Goal: Task Accomplishment & Management: Manage account settings

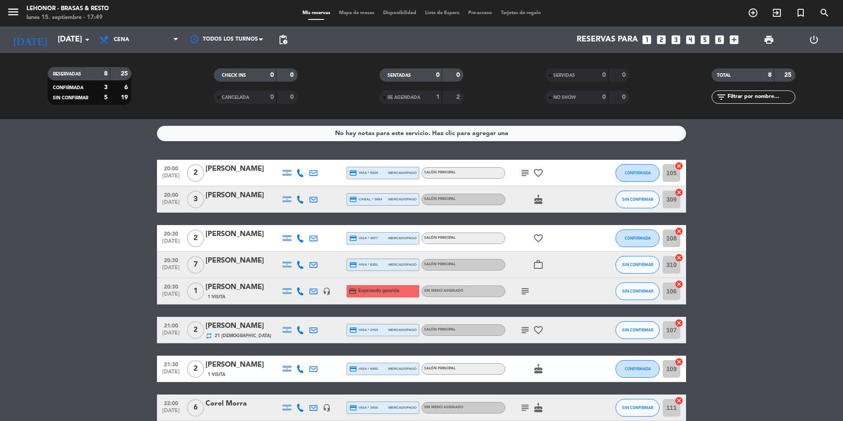
click at [362, 15] on span "Mapa de mesas" at bounding box center [357, 13] width 44 height 5
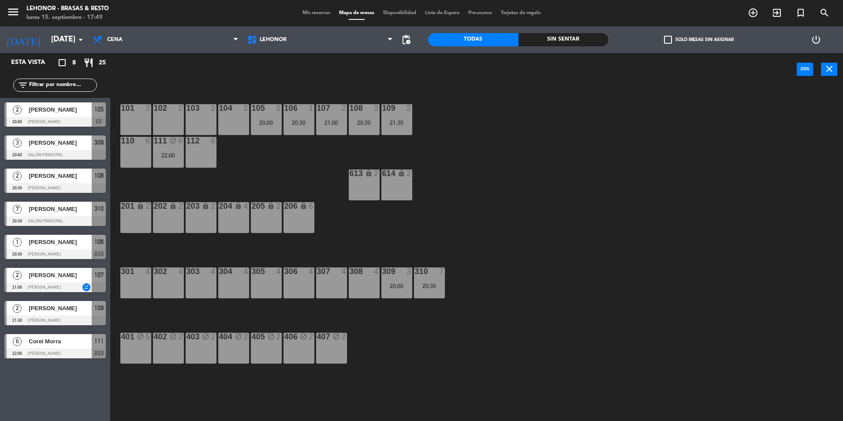
click at [303, 12] on span "Mis reservas" at bounding box center [316, 13] width 37 height 5
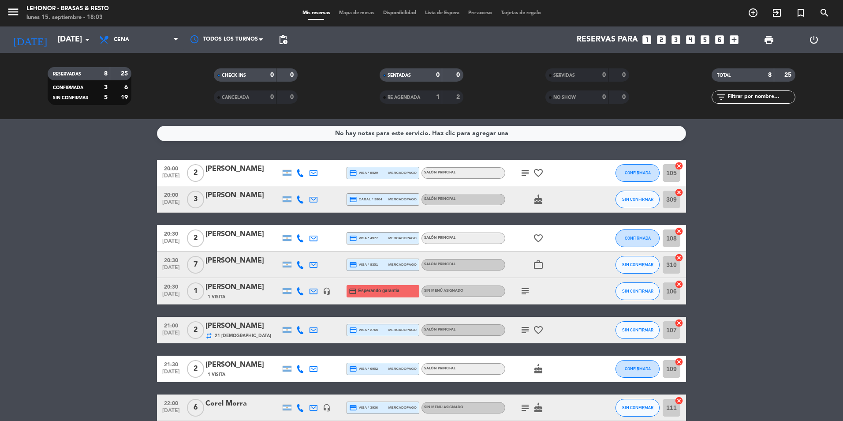
click at [359, 14] on span "Mapa de mesas" at bounding box center [357, 13] width 44 height 5
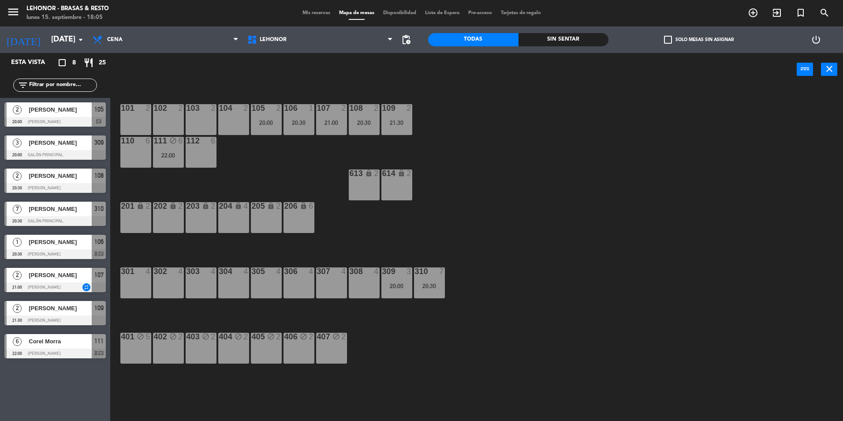
click at [94, 131] on div "2 [PERSON_NAME] 20:00 Mirador Oroño 105 chat" at bounding box center [55, 114] width 110 height 33
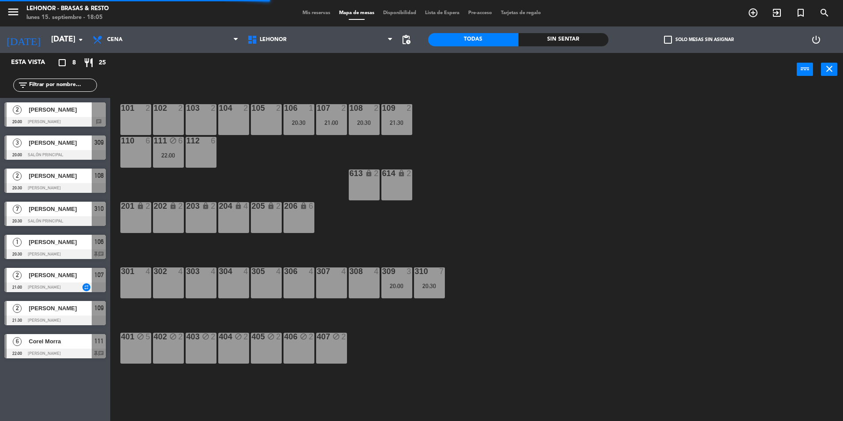
click at [82, 116] on div "[PERSON_NAME]" at bounding box center [60, 109] width 64 height 15
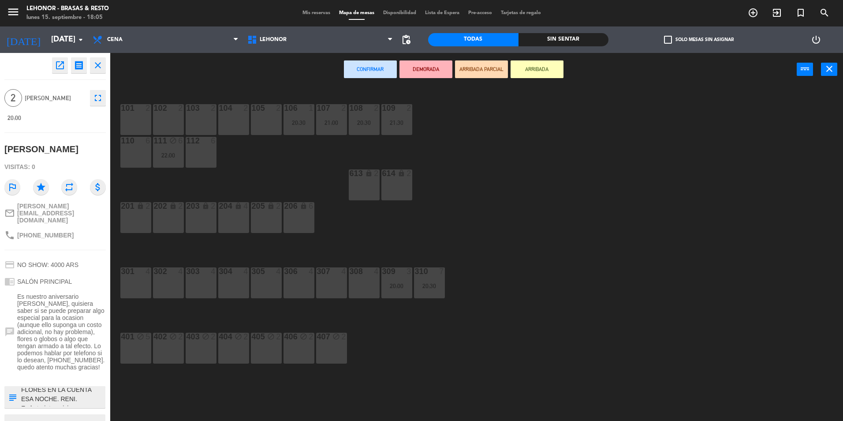
scroll to position [44, 0]
click at [257, 129] on div "105 2" at bounding box center [266, 119] width 31 height 31
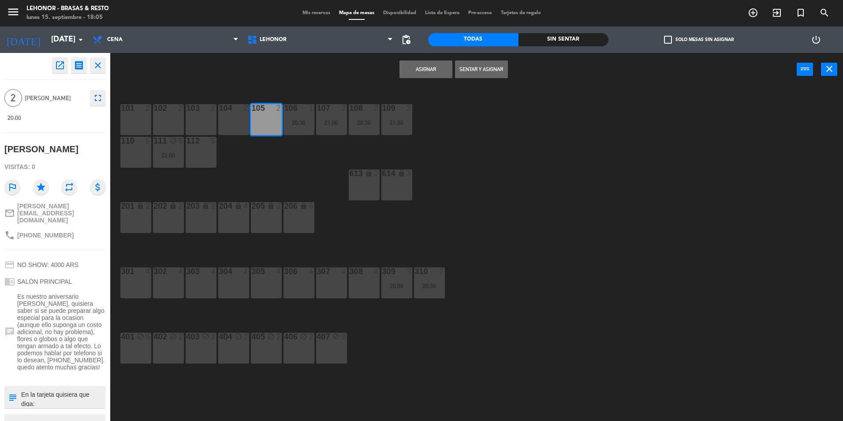
click at [408, 66] on button "Asignar" at bounding box center [426, 69] width 53 height 18
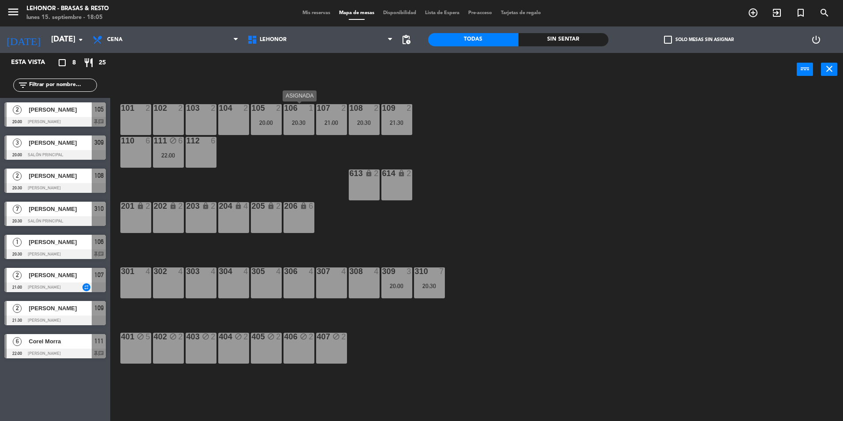
click at [300, 109] on div at bounding box center [299, 108] width 15 height 8
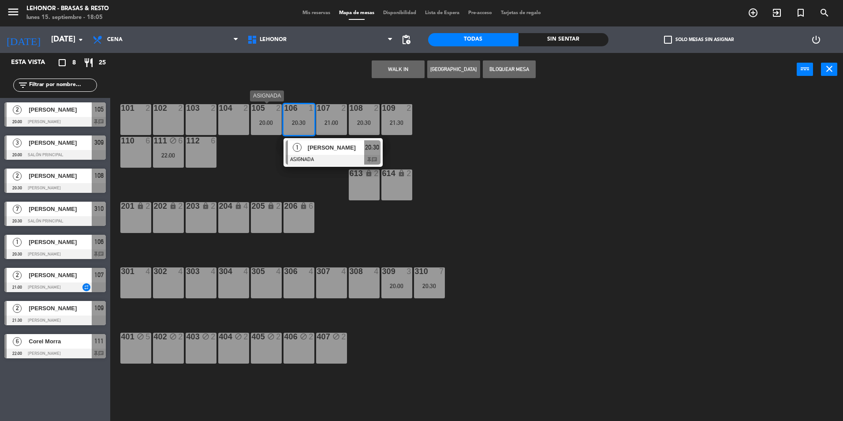
click at [270, 115] on div "105 2 20:00" at bounding box center [266, 119] width 31 height 31
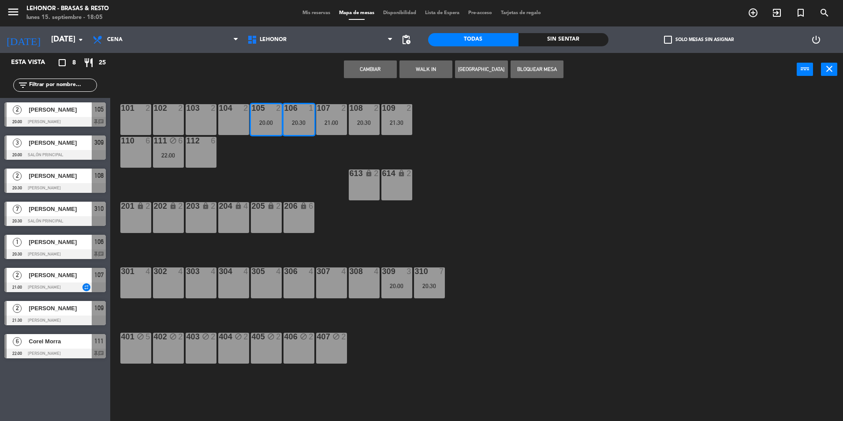
click at [375, 66] on button "Cambiar" at bounding box center [370, 69] width 53 height 18
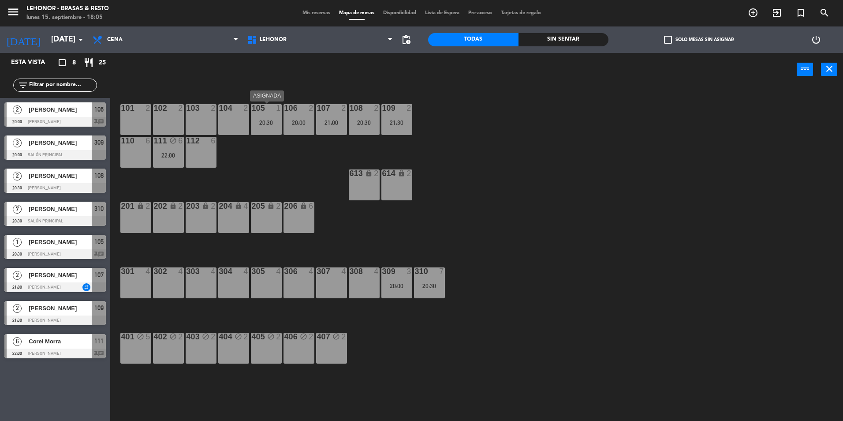
click at [280, 125] on div "20:30" at bounding box center [266, 123] width 31 height 6
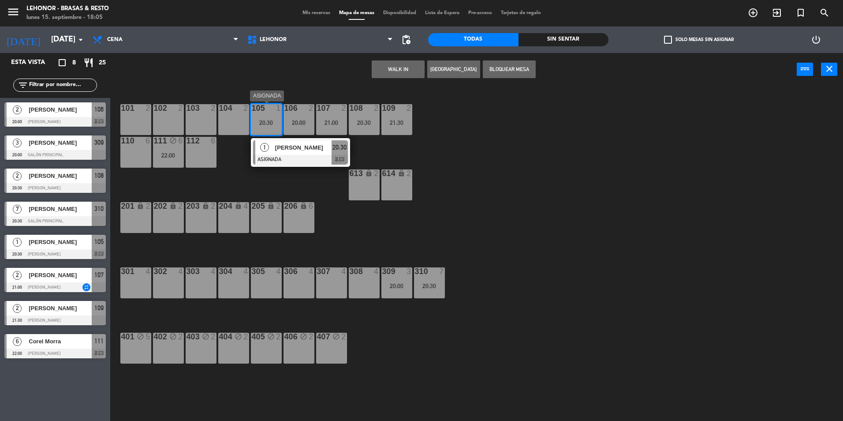
click at [276, 145] on span "[PERSON_NAME]" at bounding box center [303, 147] width 56 height 9
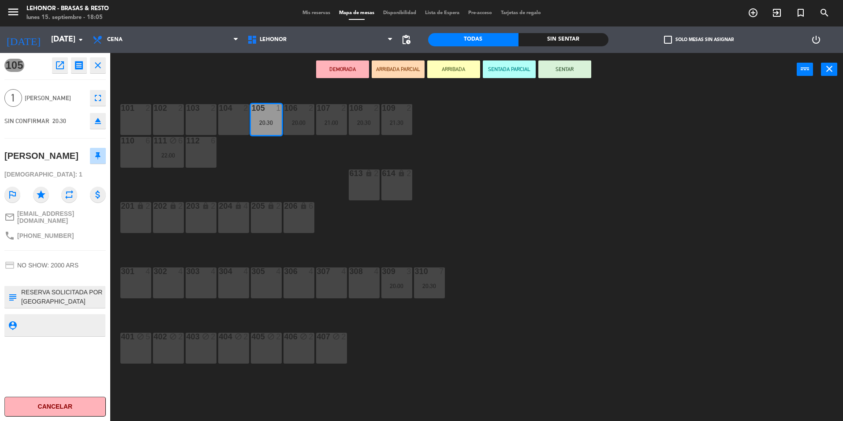
drag, startPoint x: 225, startPoint y: 119, endPoint x: 260, endPoint y: 88, distance: 47.2
click at [225, 119] on div "104 2" at bounding box center [233, 119] width 31 height 31
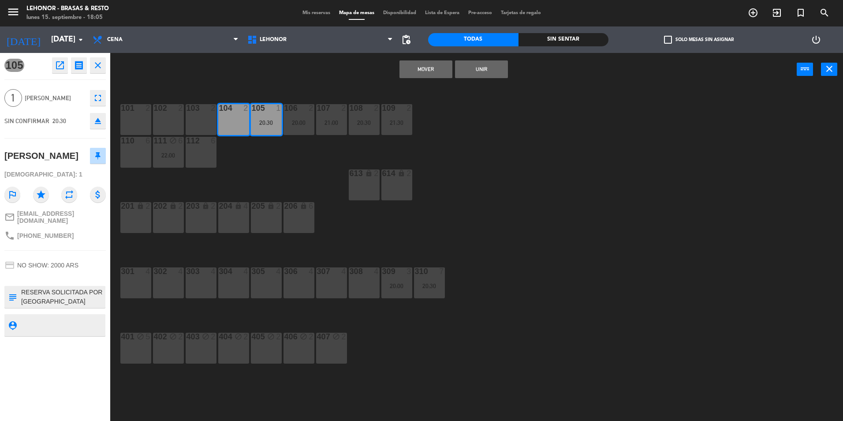
click at [408, 70] on button "Mover" at bounding box center [426, 69] width 53 height 18
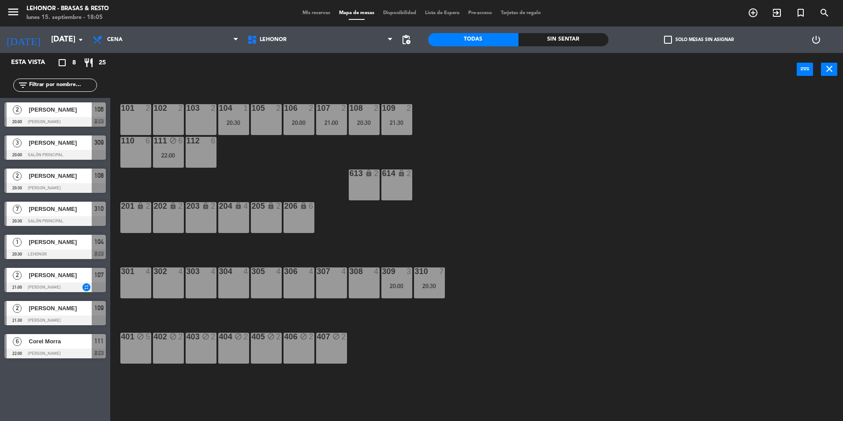
click at [363, 134] on div "108 2 20:30" at bounding box center [364, 119] width 31 height 31
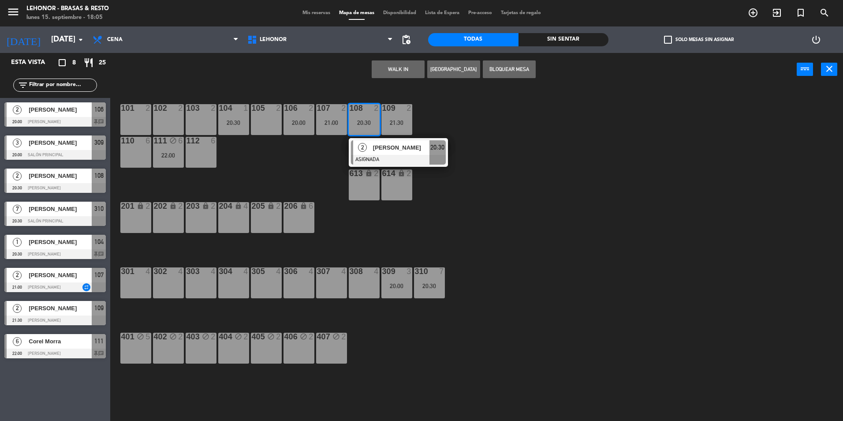
click at [310, 157] on div "101 2 102 2 103 2 104 1 20:30 105 2 106 2 20:00 107 2 21:00 108 2 20:30 2 [PERS…" at bounding box center [481, 255] width 725 height 335
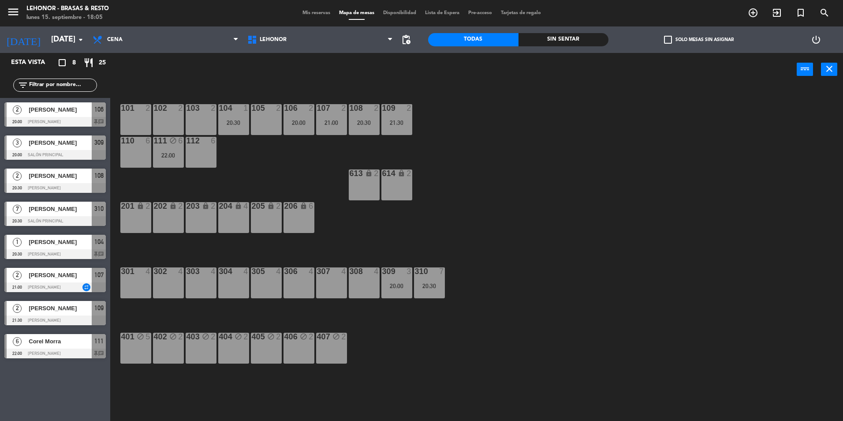
click at [338, 120] on div "21:00" at bounding box center [331, 123] width 31 height 6
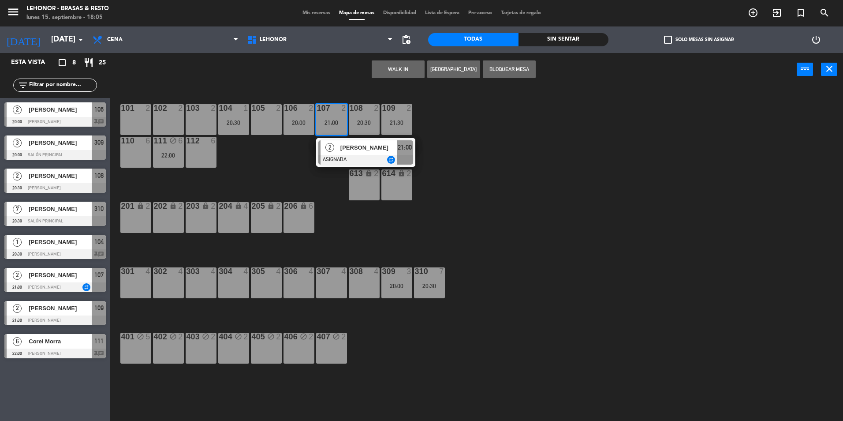
click at [259, 121] on div "105 2" at bounding box center [266, 119] width 31 height 31
click at [373, 76] on button "Mover" at bounding box center [370, 69] width 53 height 18
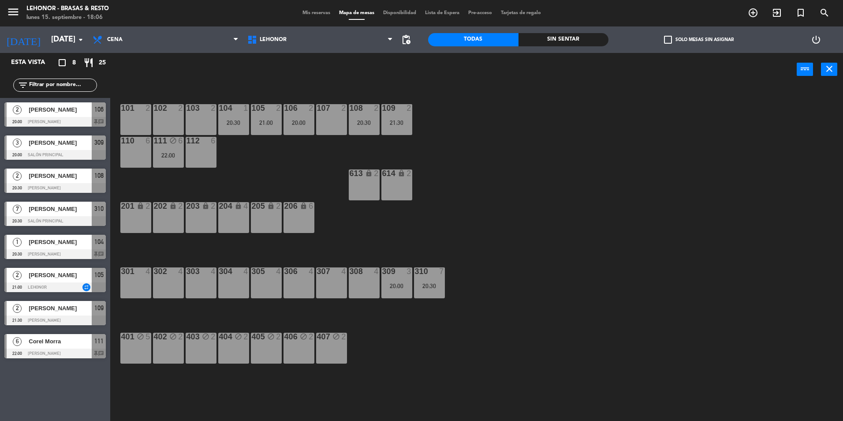
click at [369, 118] on div "108 2 20:30" at bounding box center [364, 119] width 31 height 31
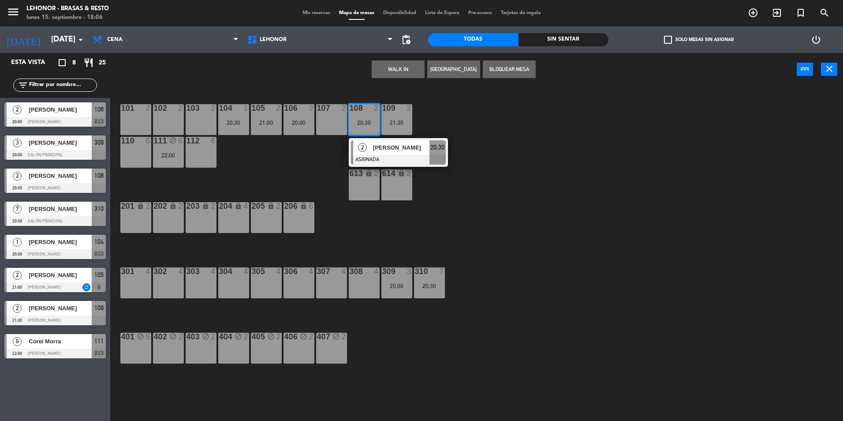
click at [335, 122] on div "107 2" at bounding box center [331, 119] width 31 height 31
click at [366, 67] on button "Mover" at bounding box center [370, 69] width 53 height 18
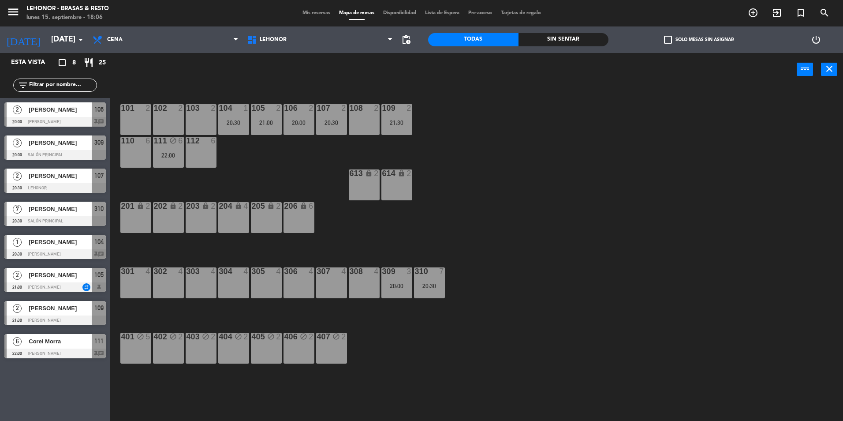
click at [393, 114] on div "109 2 21:30" at bounding box center [397, 119] width 31 height 31
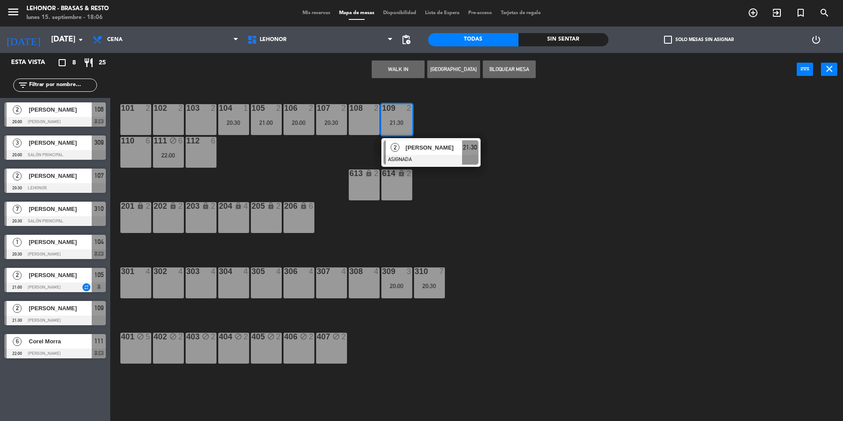
click at [363, 119] on div "108 2" at bounding box center [364, 119] width 31 height 31
click at [368, 70] on button "Mover" at bounding box center [370, 69] width 53 height 18
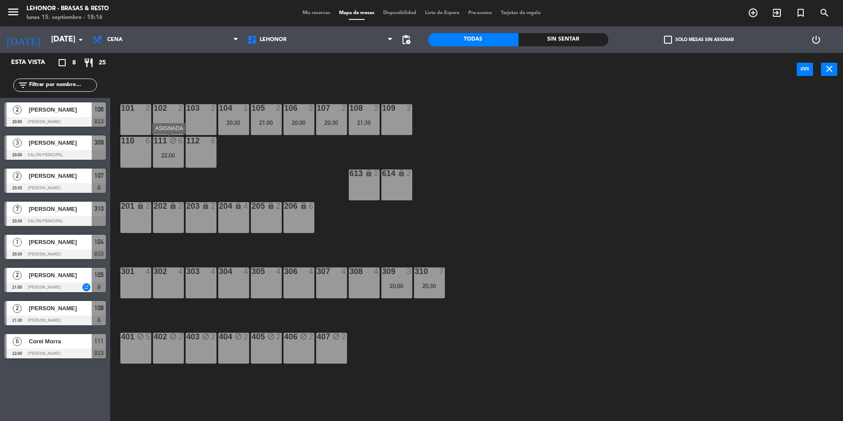
click at [161, 158] on div "22:00" at bounding box center [168, 155] width 31 height 6
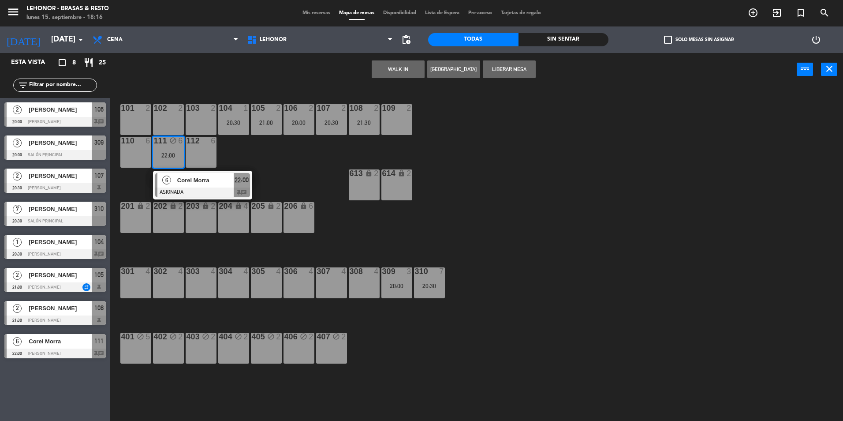
click at [157, 183] on div "6" at bounding box center [166, 180] width 19 height 15
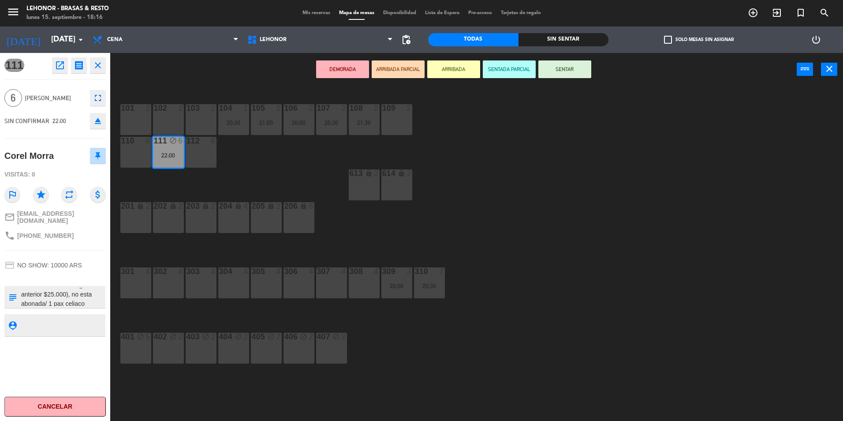
scroll to position [9, 0]
click at [223, 155] on div "101 2 102 2 103 2 104 1 20:30 105 2 21:00 106 2 20:00 107 2 20:30 108 2 21:30 1…" at bounding box center [481, 255] width 725 height 335
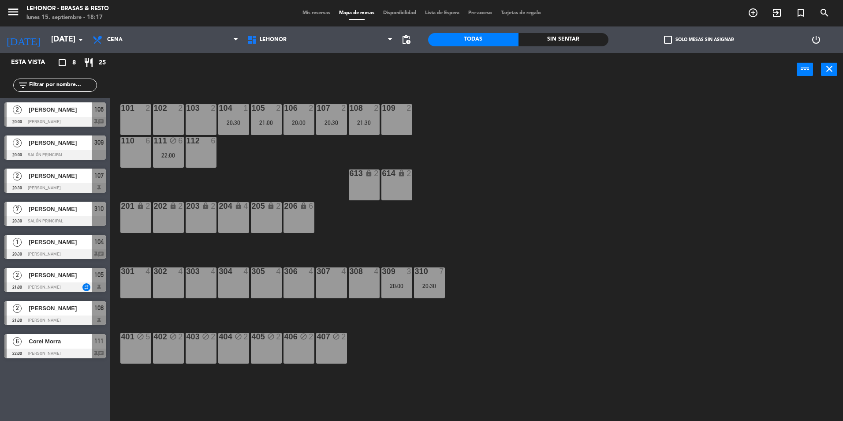
click at [164, 164] on div "111 block 6 22:00" at bounding box center [168, 152] width 31 height 31
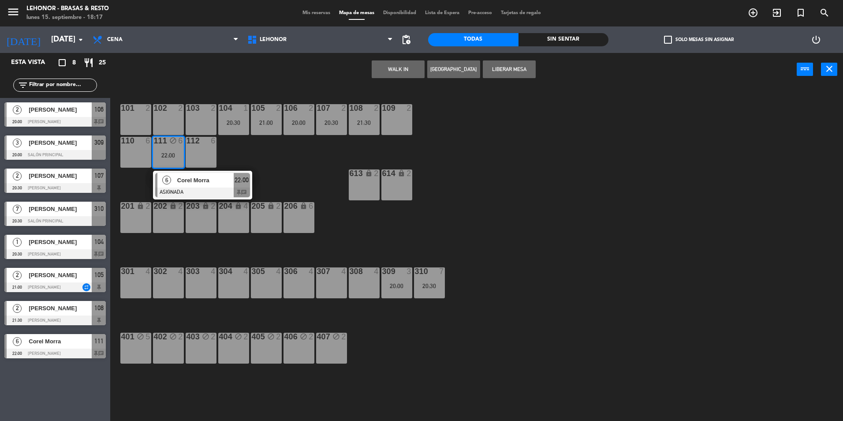
click at [165, 193] on div at bounding box center [202, 192] width 95 height 10
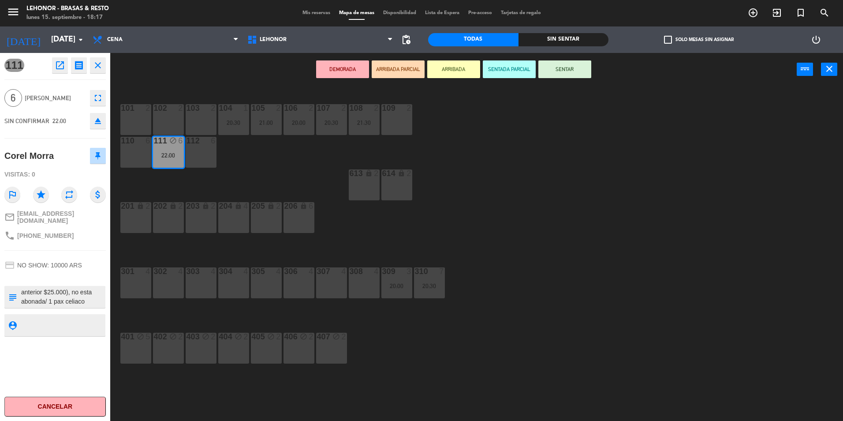
click at [323, 166] on div "101 2 102 2 103 2 104 1 20:30 105 2 21:00 106 2 20:00 107 2 20:30 108 2 21:30 1…" at bounding box center [481, 255] width 725 height 335
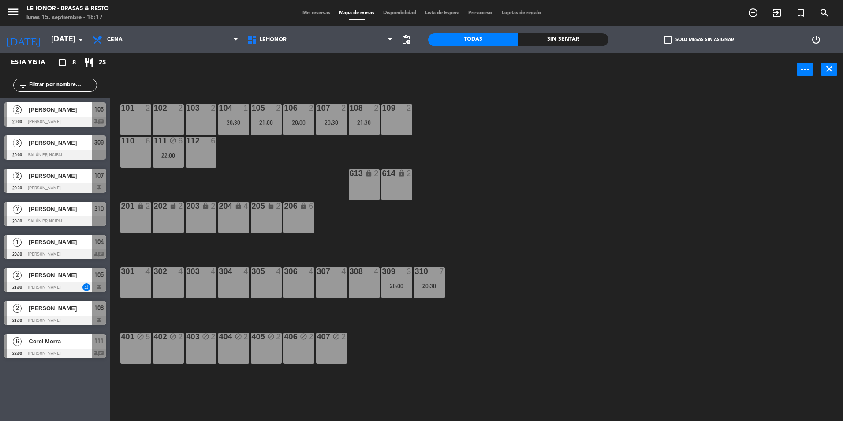
click at [87, 117] on div at bounding box center [54, 122] width 101 height 10
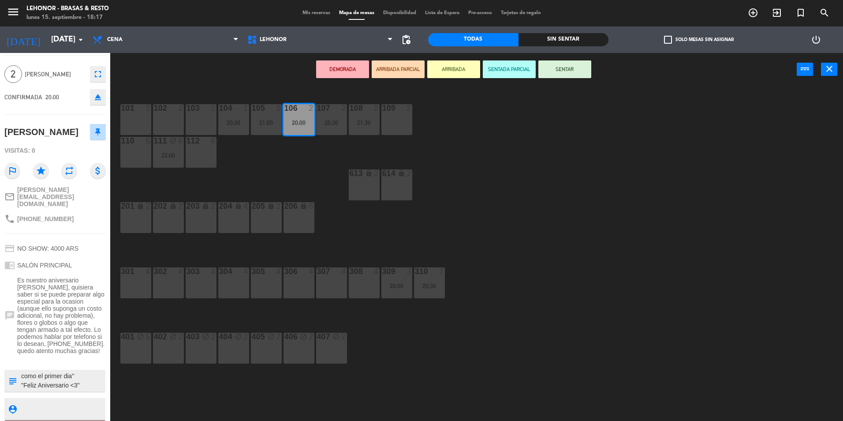
scroll to position [37, 0]
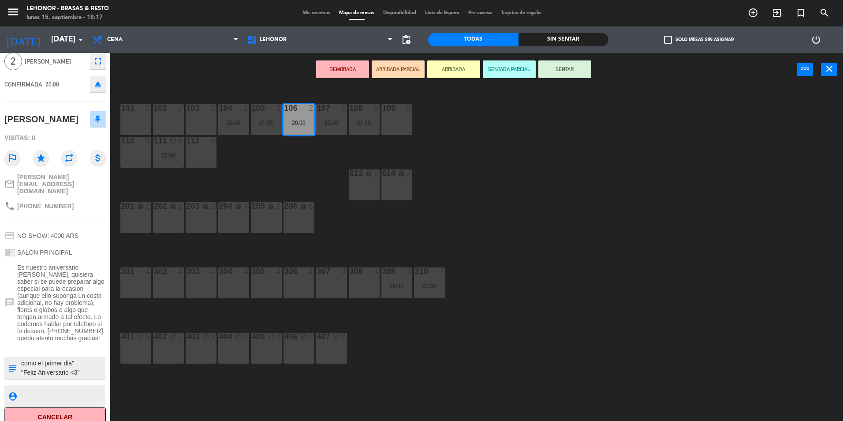
click at [305, 179] on div "101 2 102 2 103 2 104 1 20:30 105 2 21:00 106 2 20:00 107 2 20:30 108 2 21:30 1…" at bounding box center [481, 255] width 725 height 335
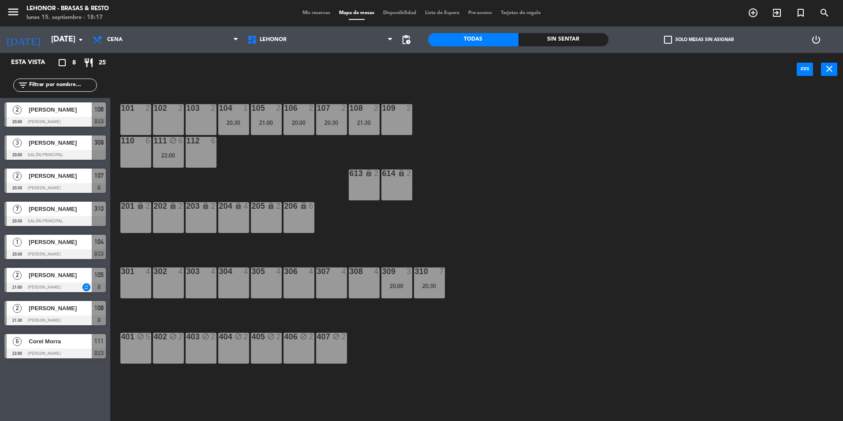
click at [54, 276] on span "[PERSON_NAME]" at bounding box center [60, 274] width 63 height 9
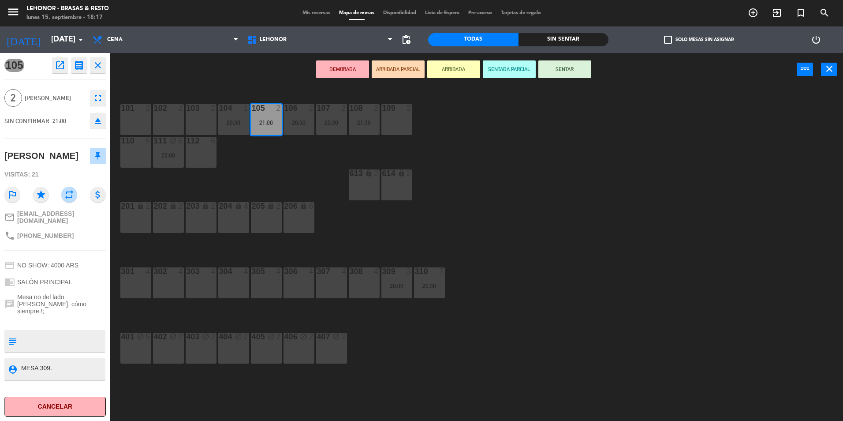
click at [468, 280] on div "101 2 102 2 103 2 104 1 20:30 105 2 21:00 106 2 20:00 107 2 20:30 108 2 21:30 1…" at bounding box center [481, 255] width 725 height 335
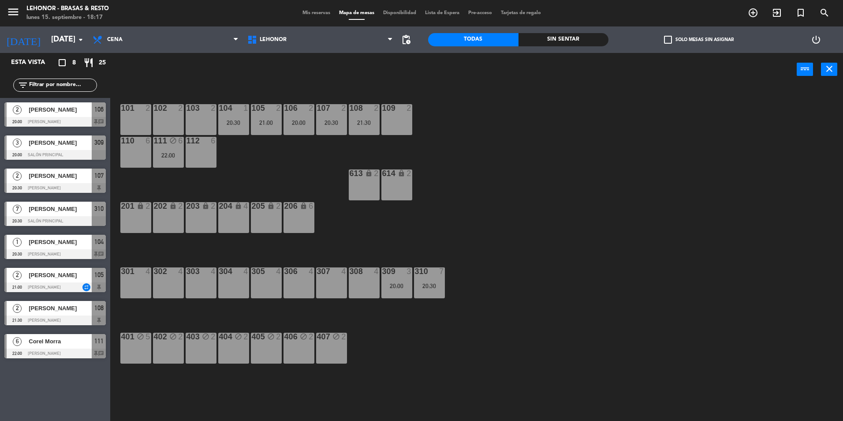
click at [386, 286] on div "20:00" at bounding box center [397, 286] width 31 height 6
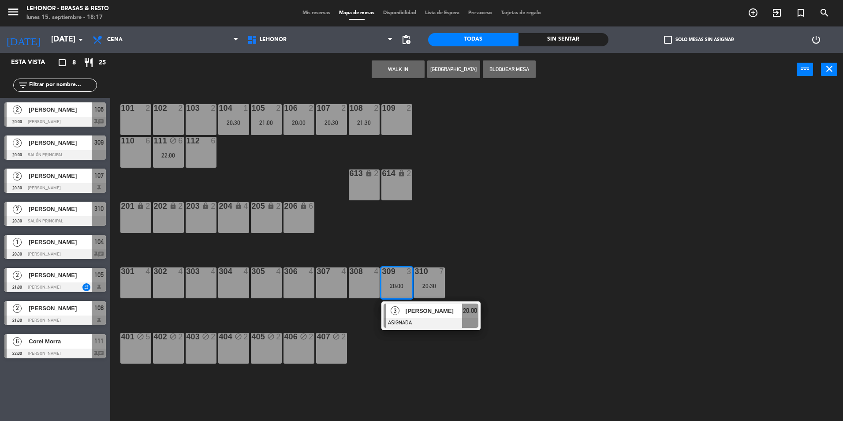
click at [335, 283] on div "307 4" at bounding box center [331, 282] width 31 height 31
click at [378, 71] on button "Mover" at bounding box center [370, 69] width 53 height 18
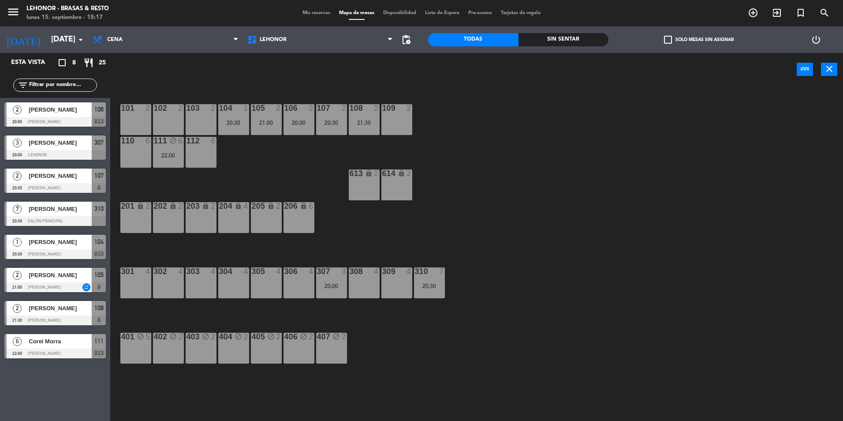
click at [63, 275] on span "[PERSON_NAME]" at bounding box center [60, 274] width 63 height 9
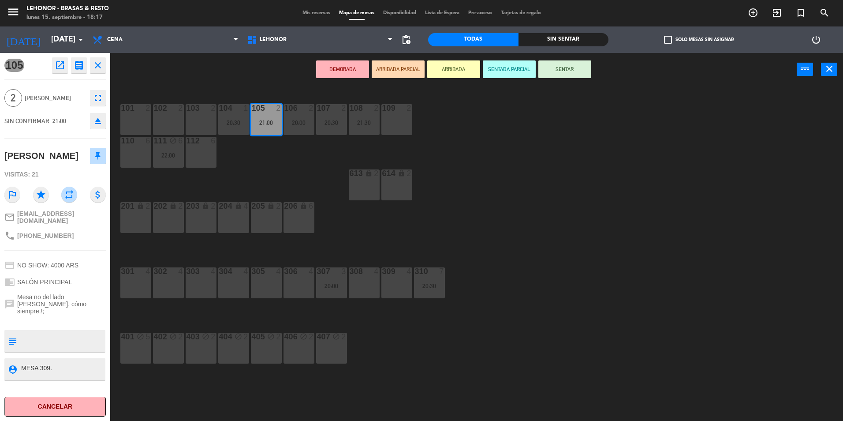
click at [384, 281] on div "309 4" at bounding box center [397, 282] width 31 height 31
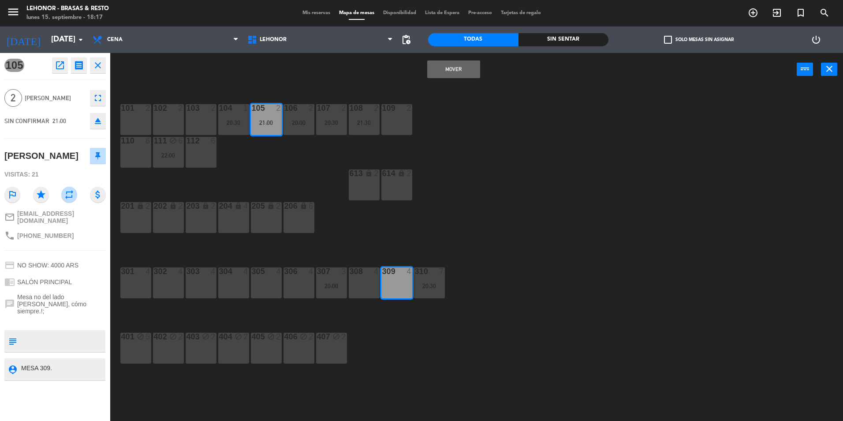
click at [445, 77] on button "Mover" at bounding box center [453, 69] width 53 height 18
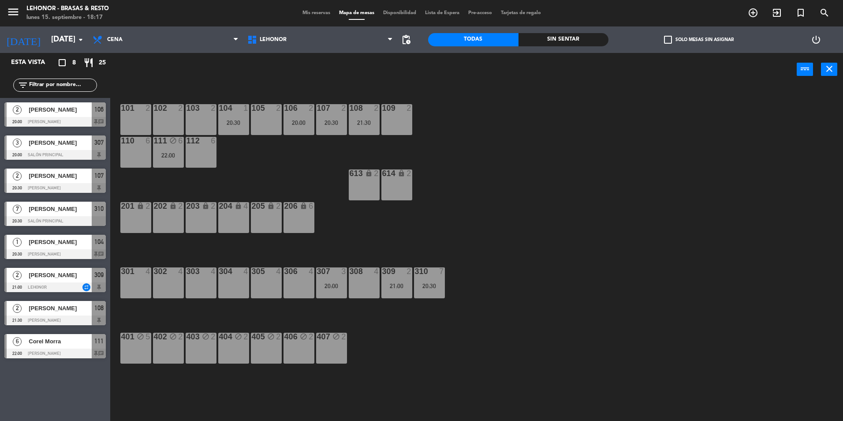
click at [600, 284] on div "101 2 102 2 103 2 104 1 20:30 105 2 106 2 20:00 107 2 20:30 108 2 21:30 109 2 1…" at bounding box center [481, 255] width 725 height 335
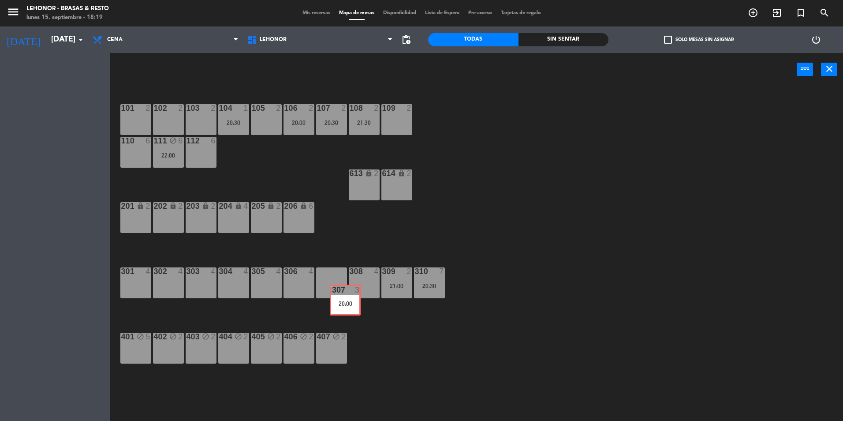
drag, startPoint x: 330, startPoint y: 313, endPoint x: 424, endPoint y: 408, distance: 133.8
click at [425, 404] on div "101 2 102 2 103 2 104 1 20:30 105 2 106 2 20:00 107 2 20:30 108 2 21:30 109 2 1…" at bounding box center [481, 255] width 725 height 335
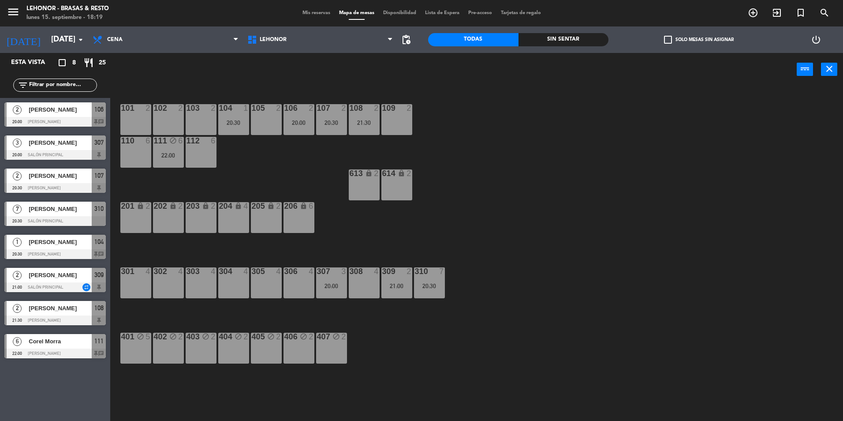
click at [411, 262] on div "101 2 102 2 103 2 104 1 20:30 105 2 106 2 20:00 107 2 20:30 108 2 21:30 109 2 1…" at bounding box center [481, 255] width 725 height 335
drag, startPoint x: 411, startPoint y: 262, endPoint x: 539, endPoint y: 251, distance: 127.9
click at [539, 251] on div "101 2 102 2 103 2 104 1 20:30 105 2 106 2 20:00 107 2 20:30 108 2 21:30 109 2 1…" at bounding box center [481, 255] width 725 height 335
click at [447, 282] on div "101 2 102 2 103 2 104 1 20:30 105 2 106 2 20:00 107 2 20:30 108 2 21:30 109 2 1…" at bounding box center [481, 255] width 725 height 335
click at [438, 288] on div "20:30" at bounding box center [429, 286] width 31 height 6
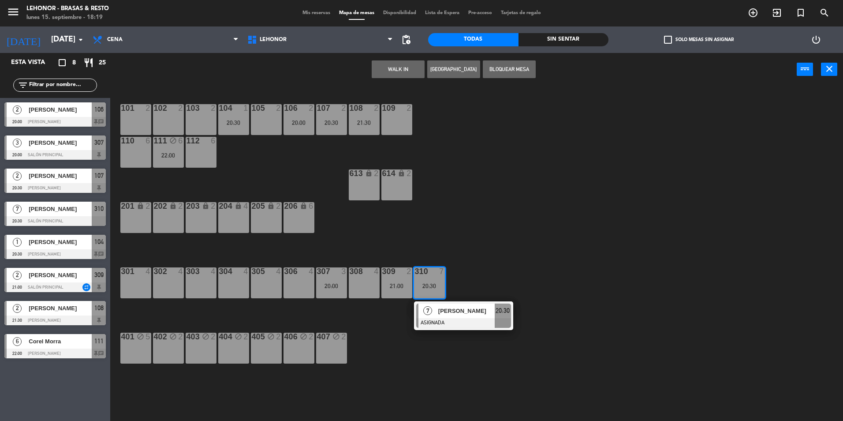
click at [570, 220] on div "101 2 102 2 103 2 104 1 20:30 105 2 106 2 20:00 107 2 20:30 108 2 21:30 109 2 1…" at bounding box center [481, 255] width 725 height 335
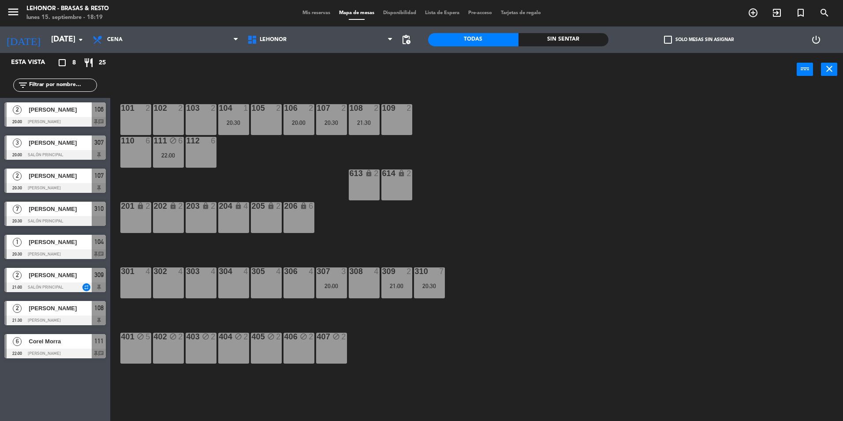
click at [331, 14] on span "Mis reservas" at bounding box center [316, 13] width 37 height 5
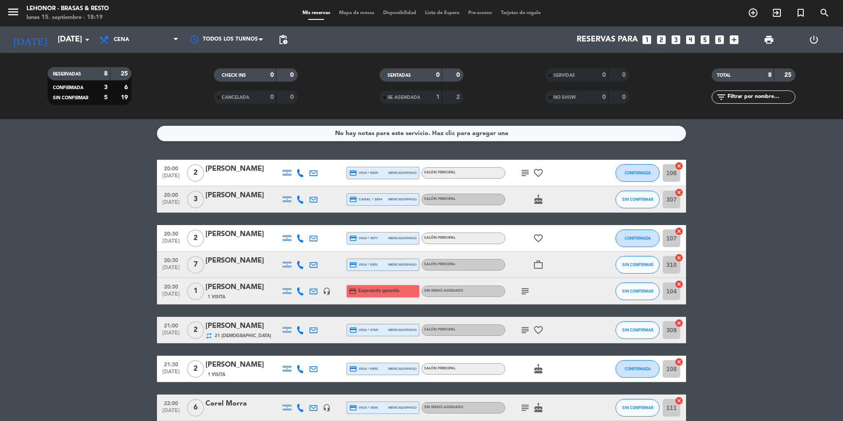
click at [527, 176] on icon "subject" at bounding box center [525, 173] width 11 height 11
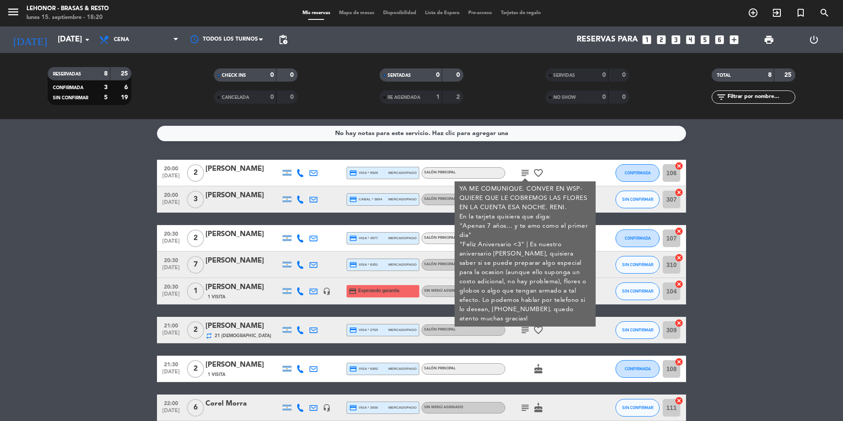
click at [553, 172] on div "subject YA ME COMUNIQUE. CONVER EN WSP- QUIERE QUE LE COBREMOS LAS FLORES EN LA…" at bounding box center [544, 173] width 79 height 26
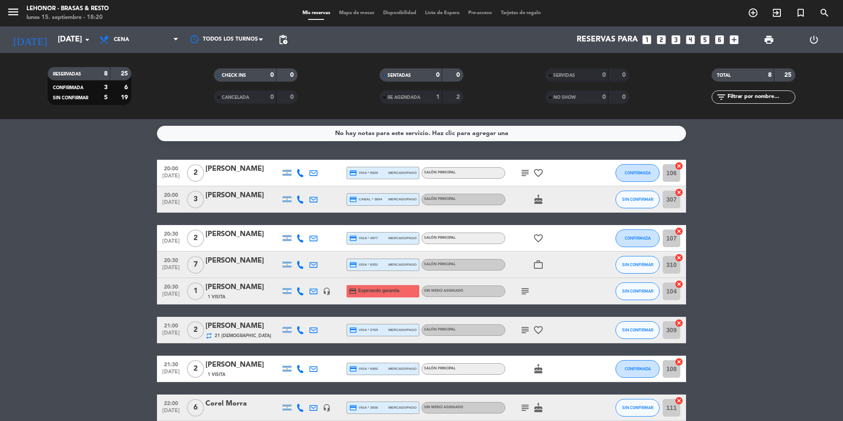
click at [535, 201] on icon "cake" at bounding box center [538, 199] width 11 height 11
click at [529, 172] on icon "subject" at bounding box center [525, 173] width 11 height 11
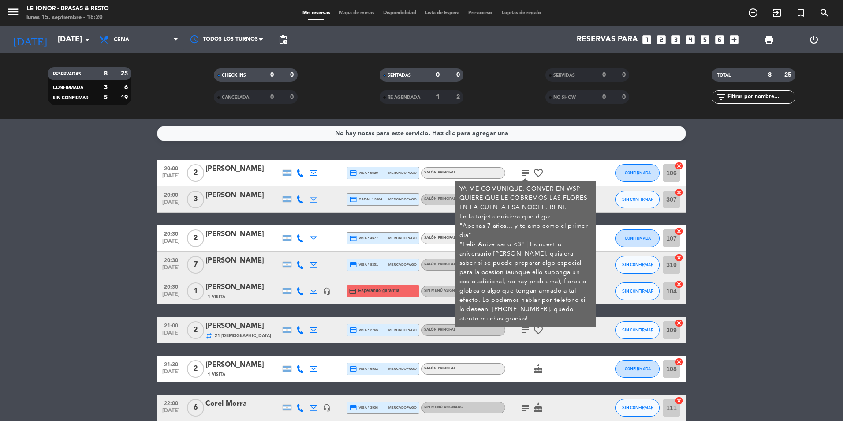
click at [576, 159] on div "No hay notas para este servicio. Haz clic para agregar una 20:00 [DATE] 2 [PERS…" at bounding box center [421, 270] width 843 height 302
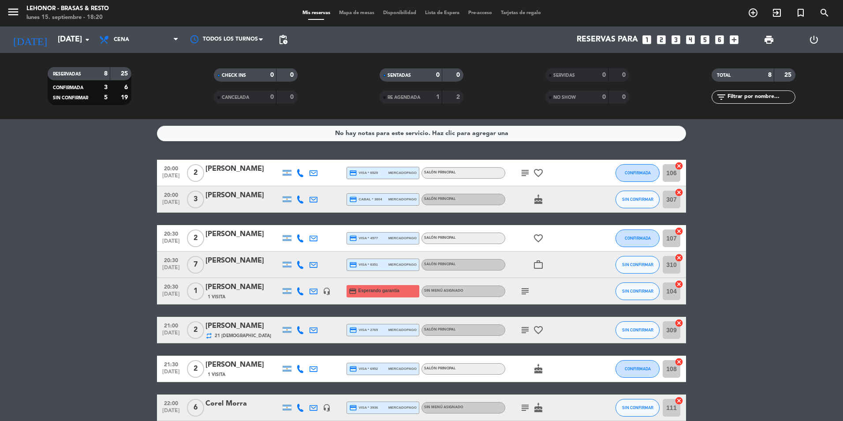
click at [538, 199] on icon "cake" at bounding box center [538, 199] width 11 height 11
click at [541, 237] on icon "favorite_border" at bounding box center [538, 238] width 11 height 11
drag, startPoint x: 541, startPoint y: 237, endPoint x: 542, endPoint y: 243, distance: 5.8
click at [542, 243] on icon "favorite_border" at bounding box center [538, 238] width 11 height 11
click at [540, 268] on icon "work_outline" at bounding box center [538, 264] width 11 height 11
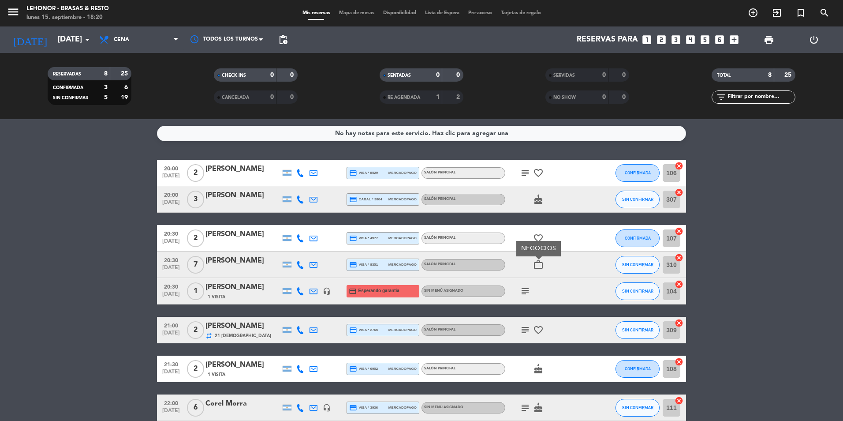
click at [529, 290] on icon "subject" at bounding box center [525, 291] width 11 height 11
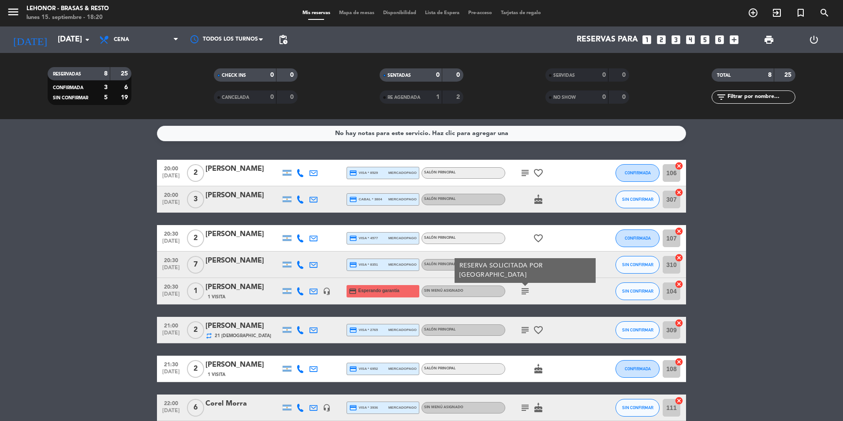
scroll to position [44, 0]
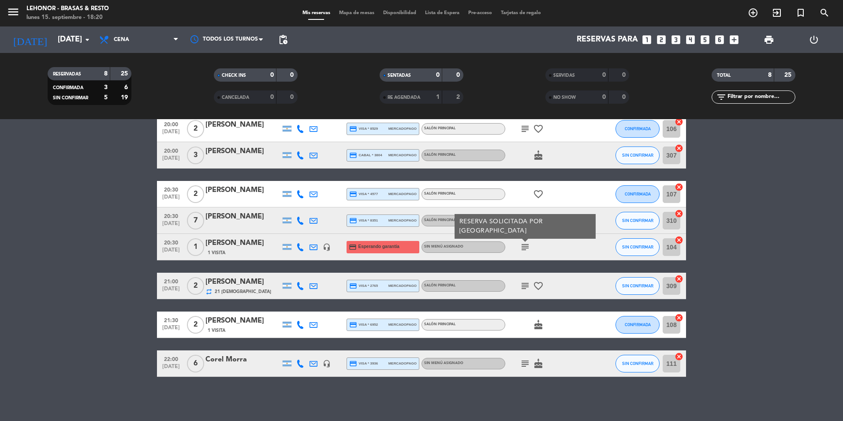
click at [526, 284] on icon "subject" at bounding box center [525, 286] width 11 height 11
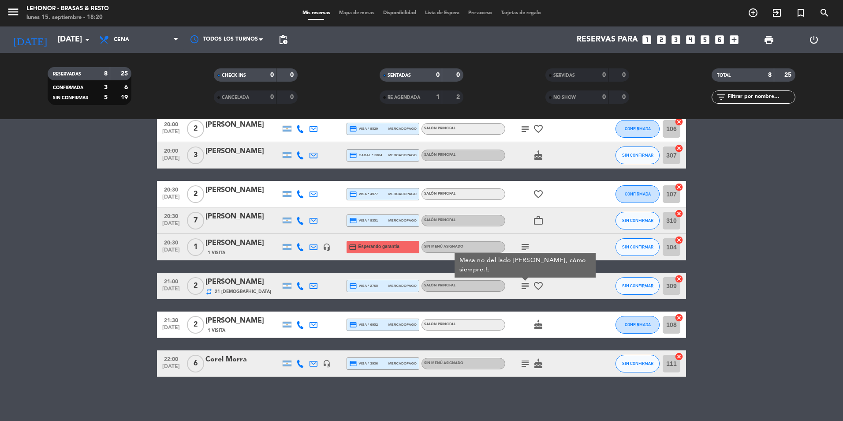
click at [527, 364] on icon "subject" at bounding box center [525, 363] width 11 height 11
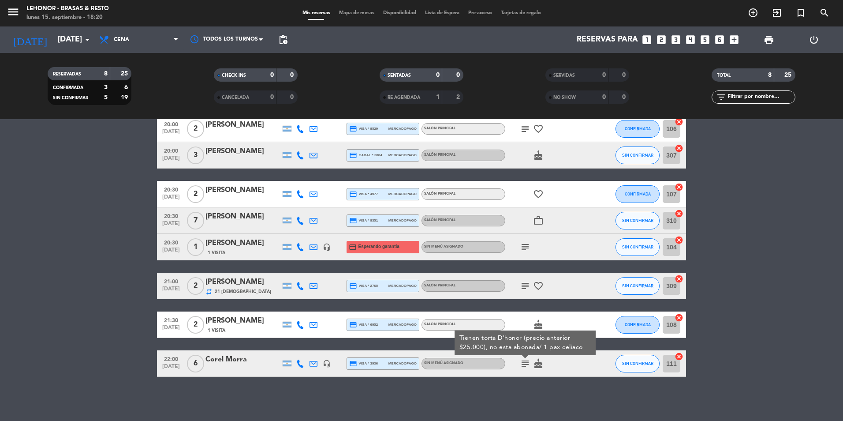
click at [351, 15] on span "Mapa de mesas" at bounding box center [357, 13] width 44 height 5
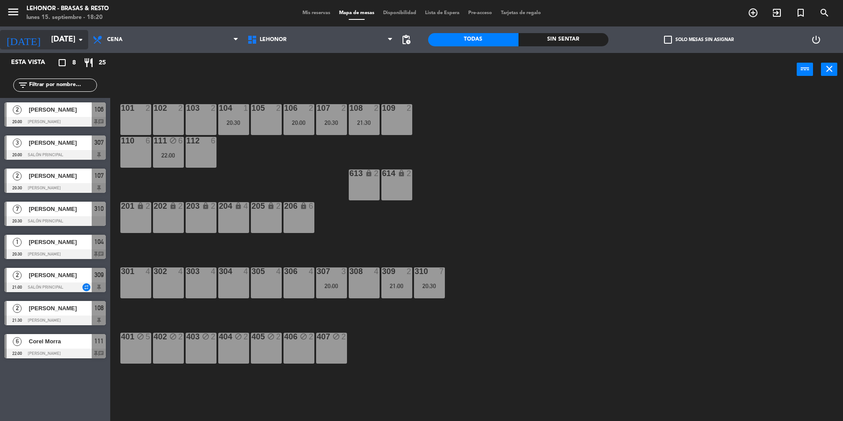
click at [49, 40] on input "[DATE]" at bounding box center [98, 40] width 102 height 18
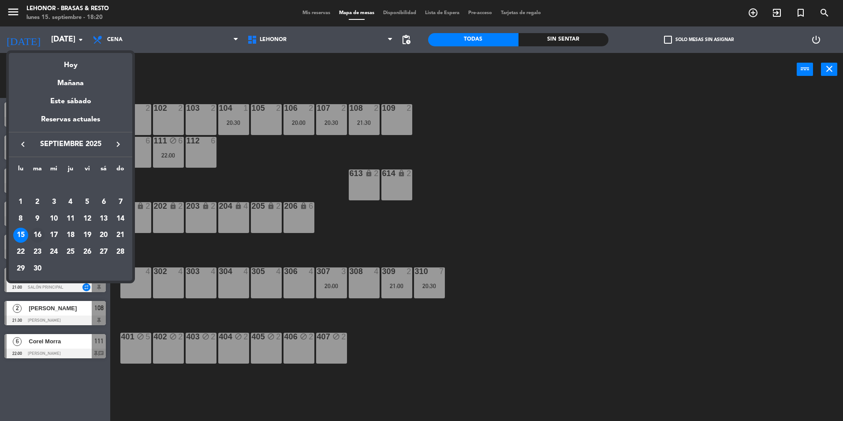
click at [34, 236] on div "16" at bounding box center [37, 235] width 15 height 15
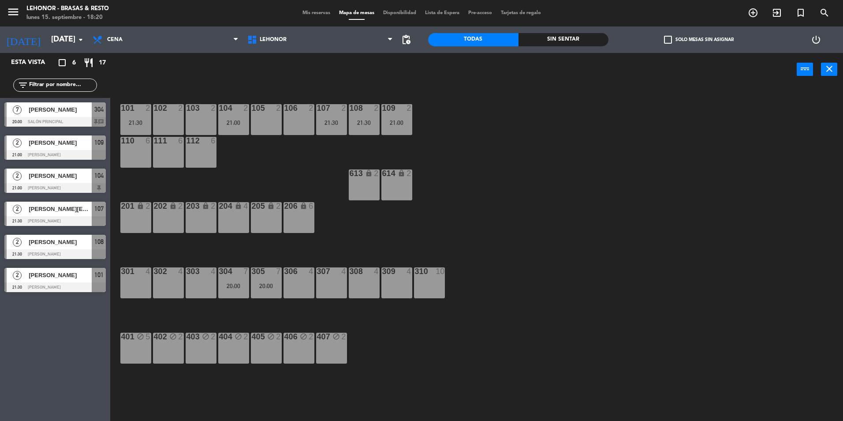
click at [70, 110] on span "[PERSON_NAME]" at bounding box center [60, 109] width 63 height 9
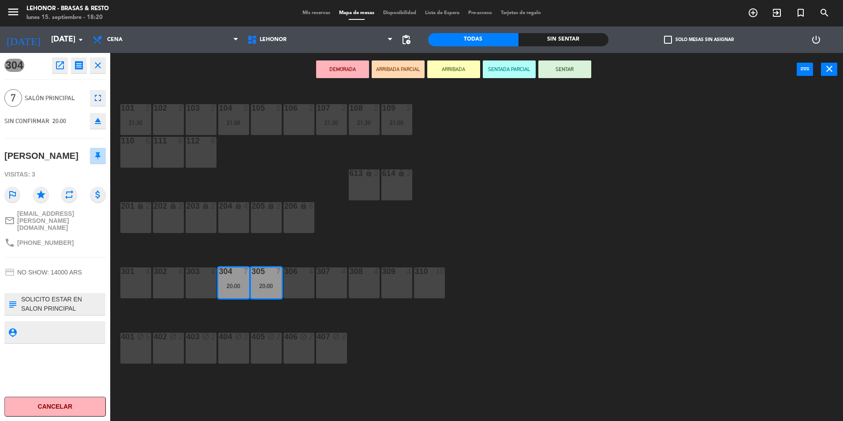
click at [97, 66] on icon "close" at bounding box center [98, 65] width 11 height 11
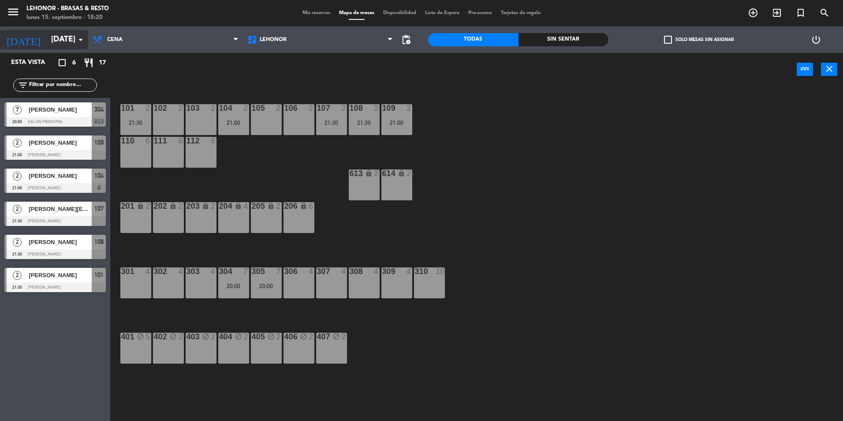
click at [47, 45] on input "[DATE]" at bounding box center [98, 40] width 102 height 18
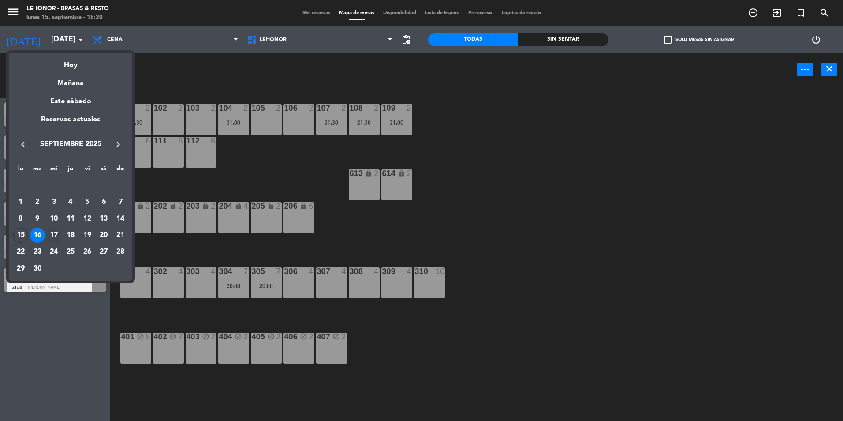
click at [55, 233] on div "17" at bounding box center [53, 235] width 15 height 15
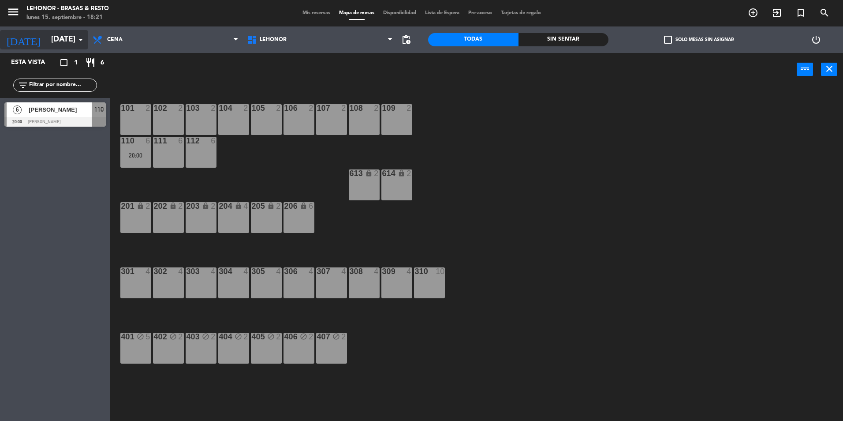
click at [48, 48] on input "[DATE]" at bounding box center [98, 40] width 102 height 18
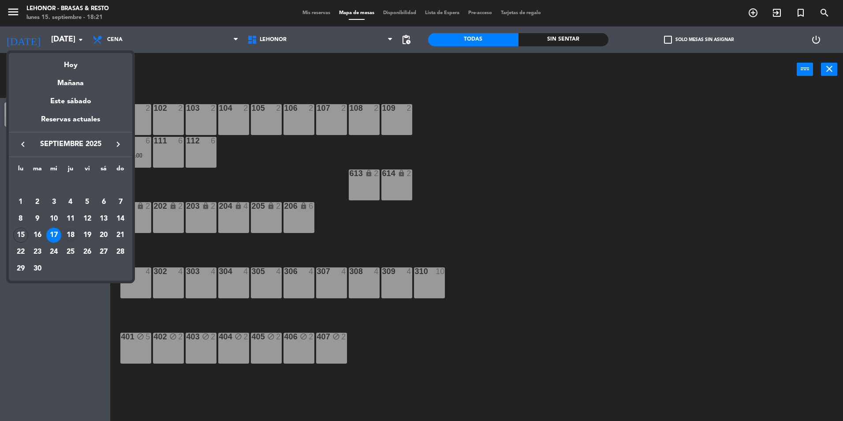
click at [67, 237] on div "18" at bounding box center [70, 235] width 15 height 15
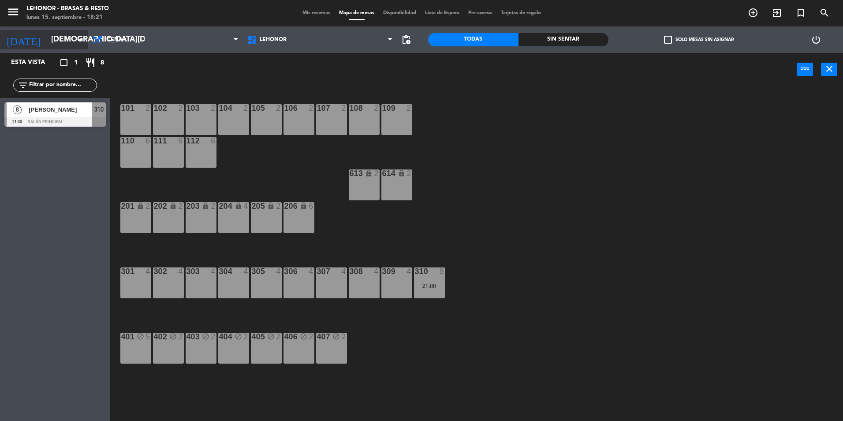
click at [75, 41] on input "[DEMOGRAPHIC_DATA][DATE]" at bounding box center [98, 40] width 102 height 18
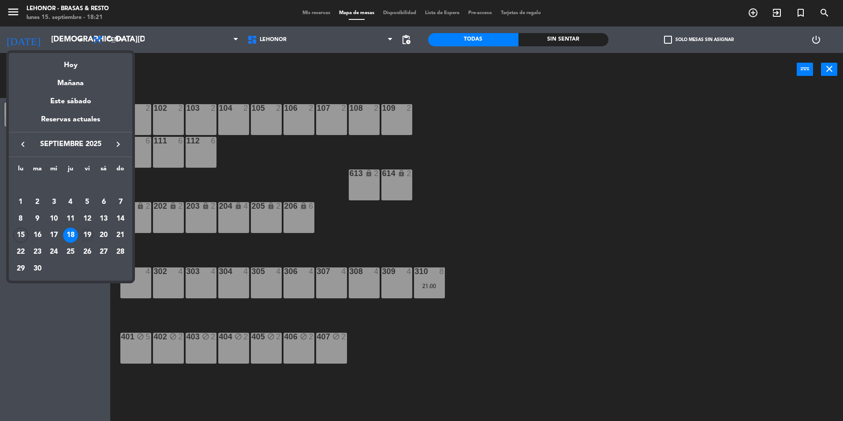
click at [88, 233] on div "19" at bounding box center [87, 235] width 15 height 15
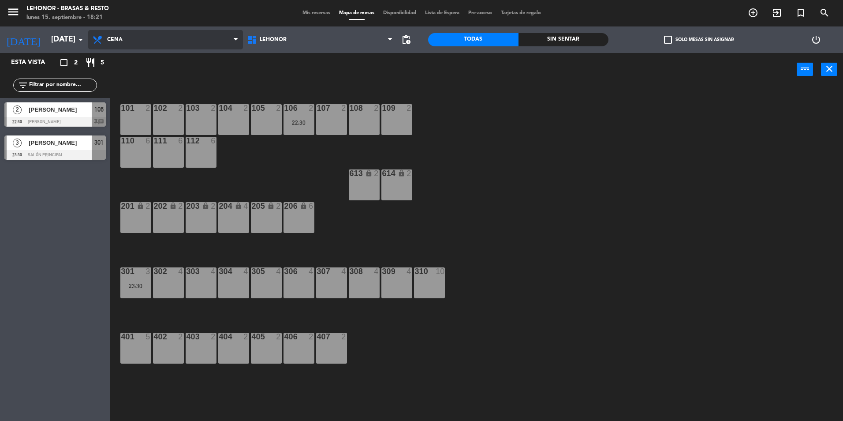
click at [182, 45] on span "Cena" at bounding box center [165, 39] width 155 height 19
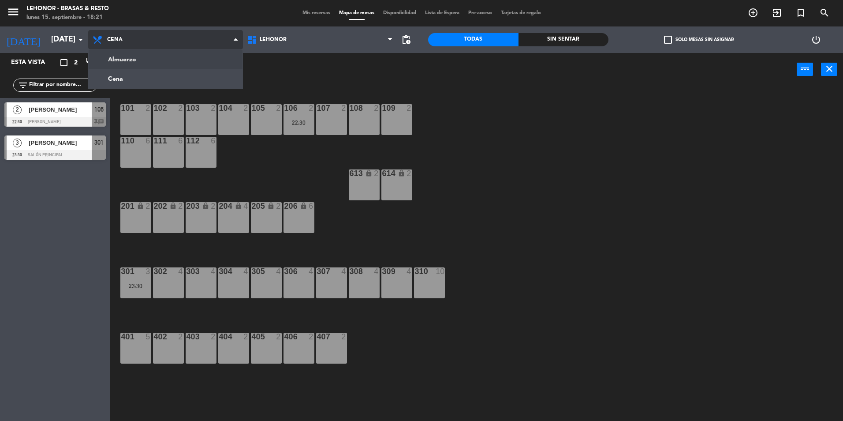
click at [163, 66] on ng-component "menu [PERSON_NAME] - Brasas & Resto [DATE] 15. septiembre - 18:21 Mis reservas …" at bounding box center [421, 211] width 843 height 423
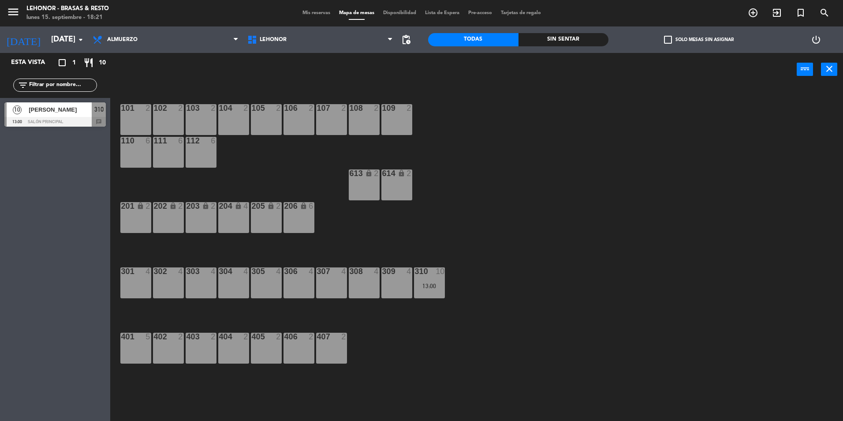
click at [80, 109] on span "[PERSON_NAME]" at bounding box center [60, 109] width 63 height 9
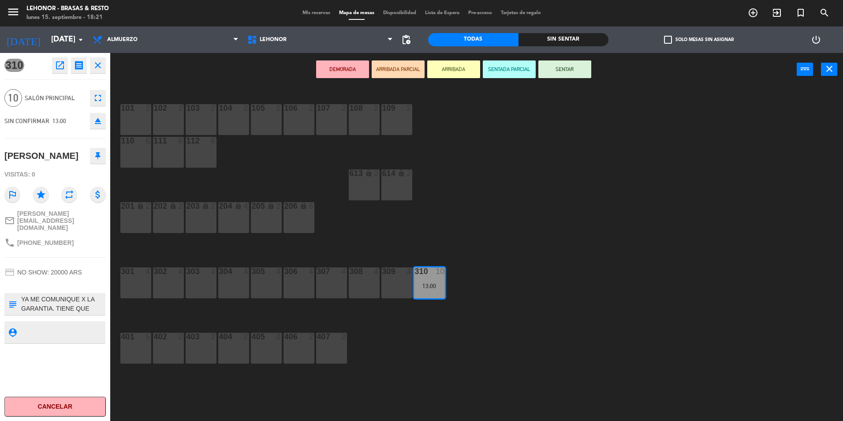
click at [101, 68] on icon "close" at bounding box center [98, 65] width 11 height 11
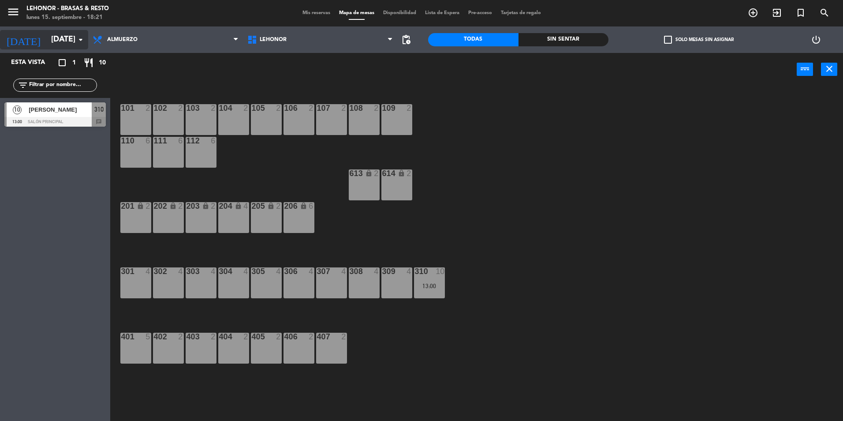
click at [64, 40] on input "[DATE]" at bounding box center [98, 40] width 102 height 18
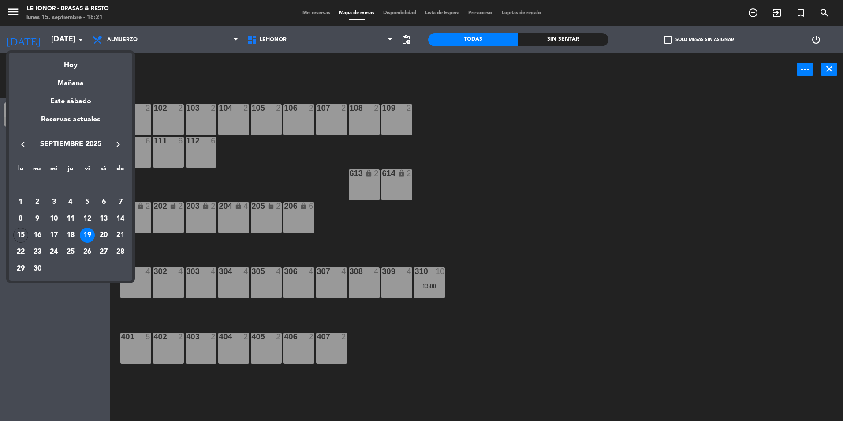
click at [72, 62] on div "Hoy" at bounding box center [70, 62] width 123 height 18
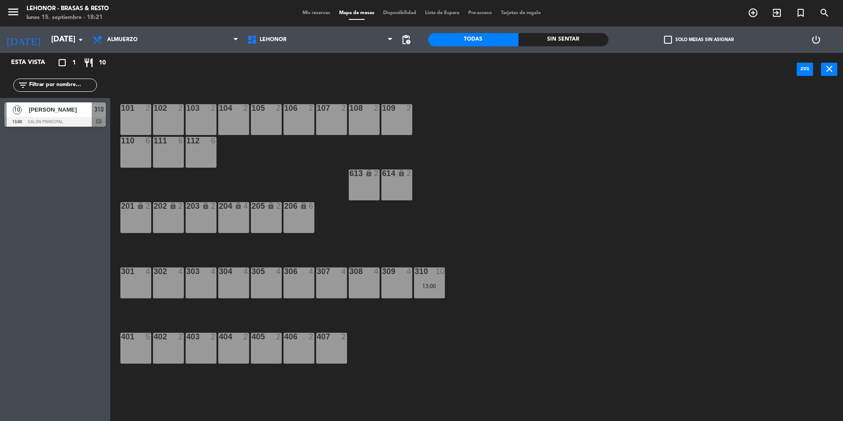
type input "[DATE]"
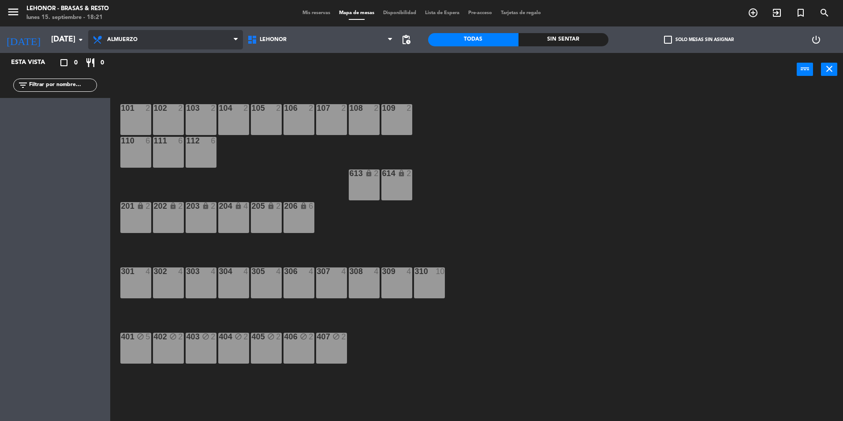
click at [163, 36] on span "Almuerzo" at bounding box center [165, 39] width 155 height 19
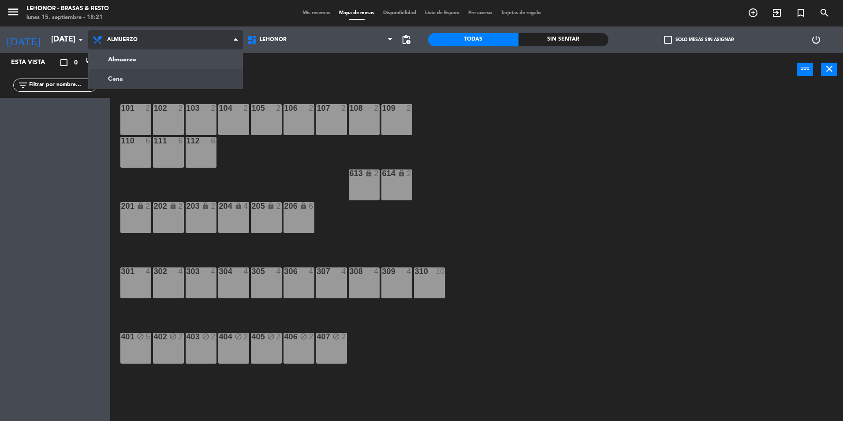
click at [128, 85] on ng-component "menu [PERSON_NAME] - Brasas & Resto [DATE] 15. septiembre - 18:21 Mis reservas …" at bounding box center [421, 211] width 843 height 423
